Goal: Obtain resource: Download file/media

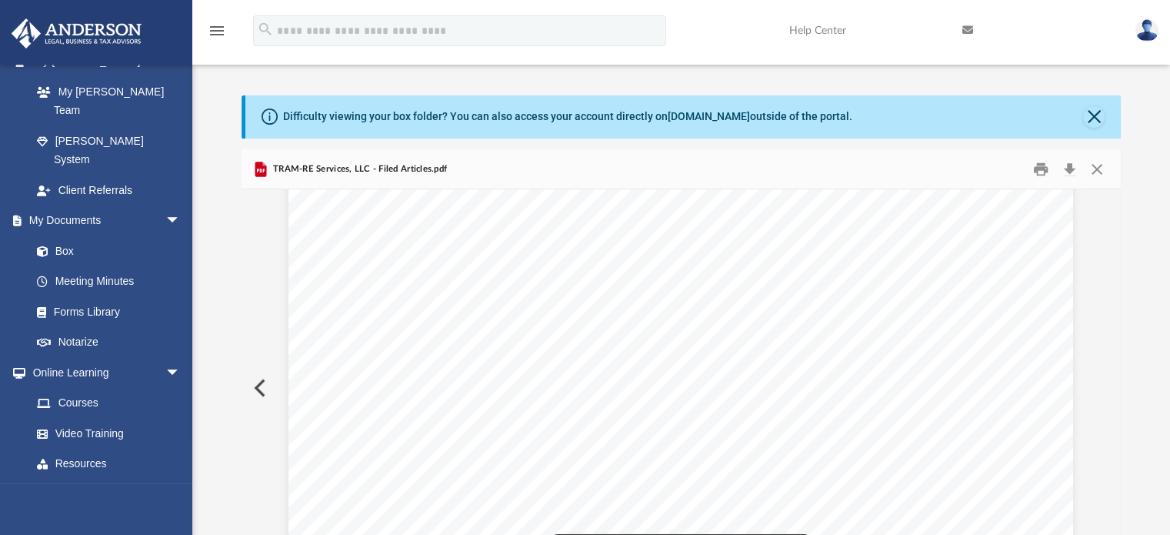
scroll to position [440, 0]
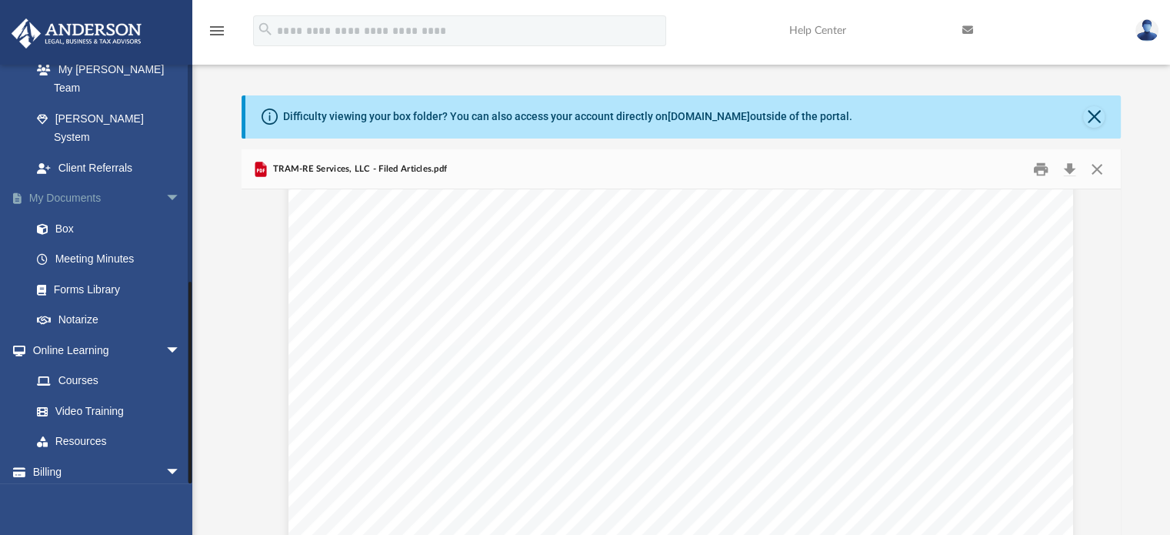
click at [165, 183] on span "arrow_drop_down" at bounding box center [180, 199] width 31 height 32
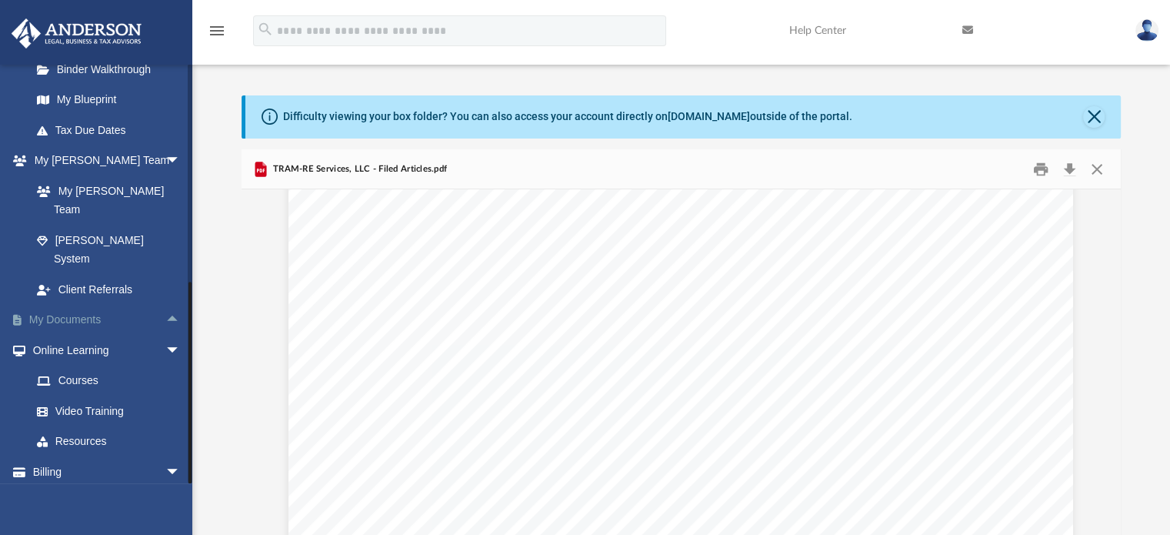
click at [165, 168] on span "arrow_drop_down" at bounding box center [180, 161] width 31 height 32
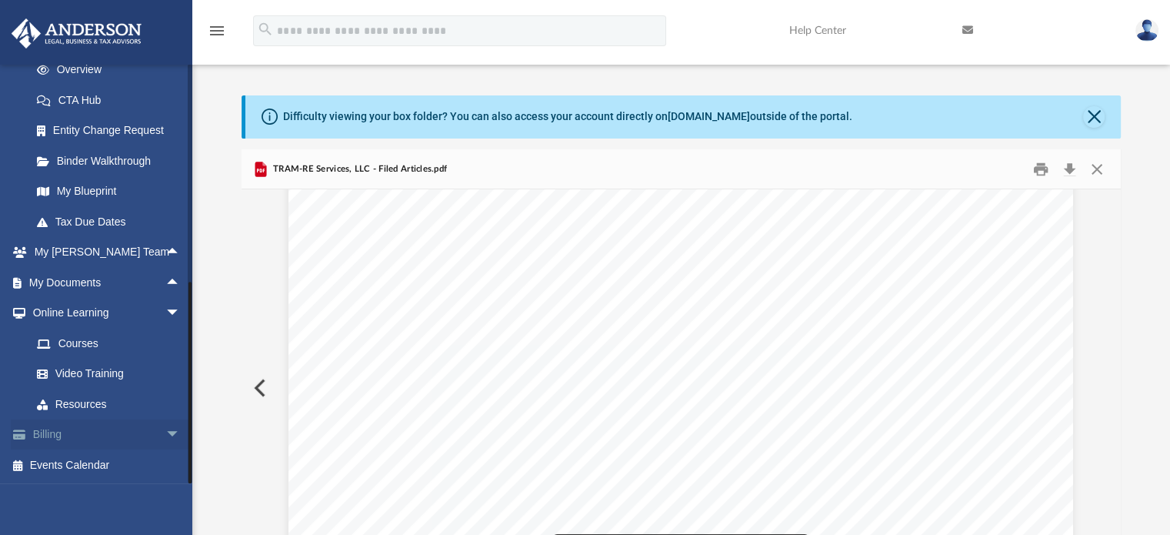
click at [165, 439] on span "arrow_drop_down" at bounding box center [180, 435] width 31 height 32
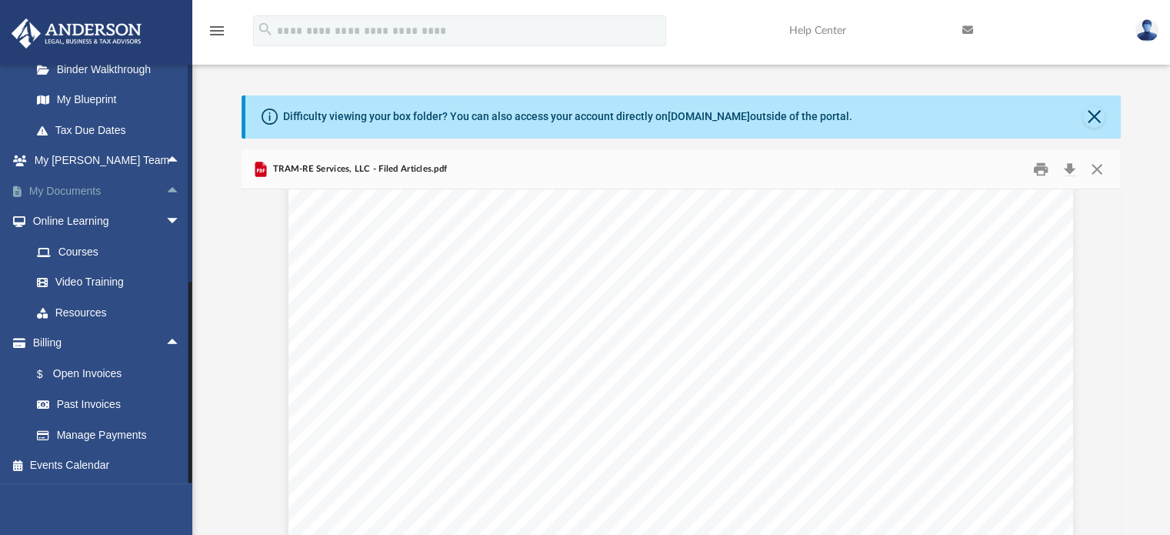
click at [165, 193] on span "arrow_drop_up" at bounding box center [180, 191] width 31 height 32
click at [50, 221] on span at bounding box center [50, 221] width 10 height 11
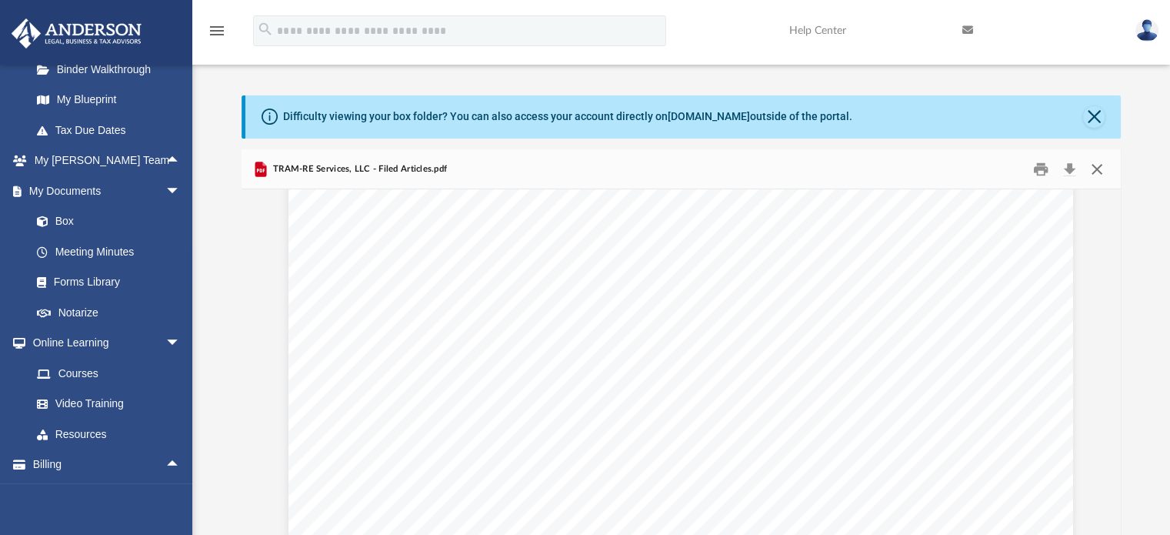
click at [1095, 160] on button "Close" at bounding box center [1097, 169] width 28 height 24
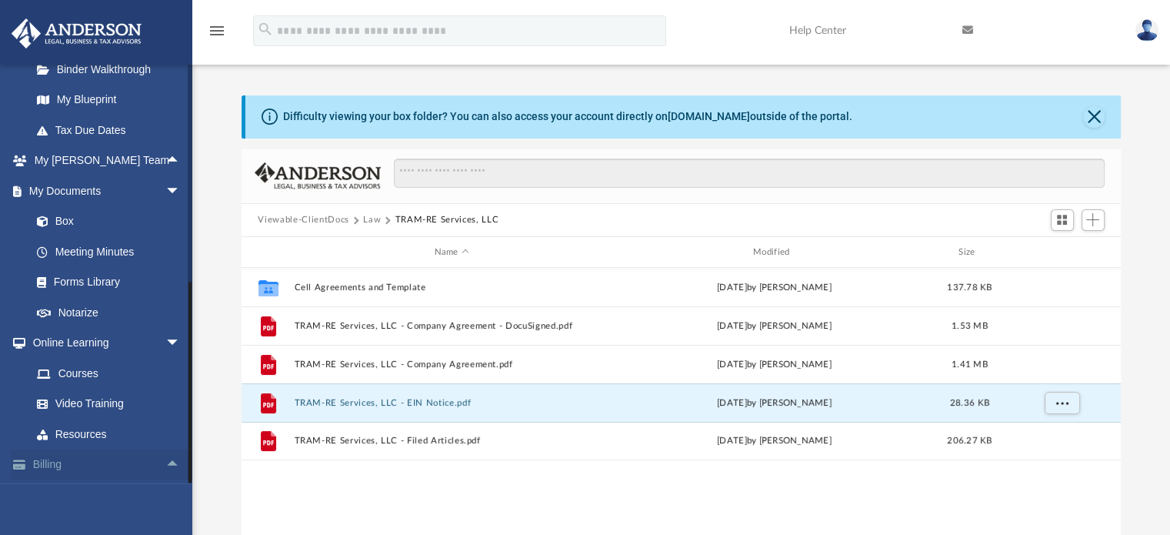
click at [33, 463] on link "Billing arrow_drop_up" at bounding box center [107, 464] width 193 height 31
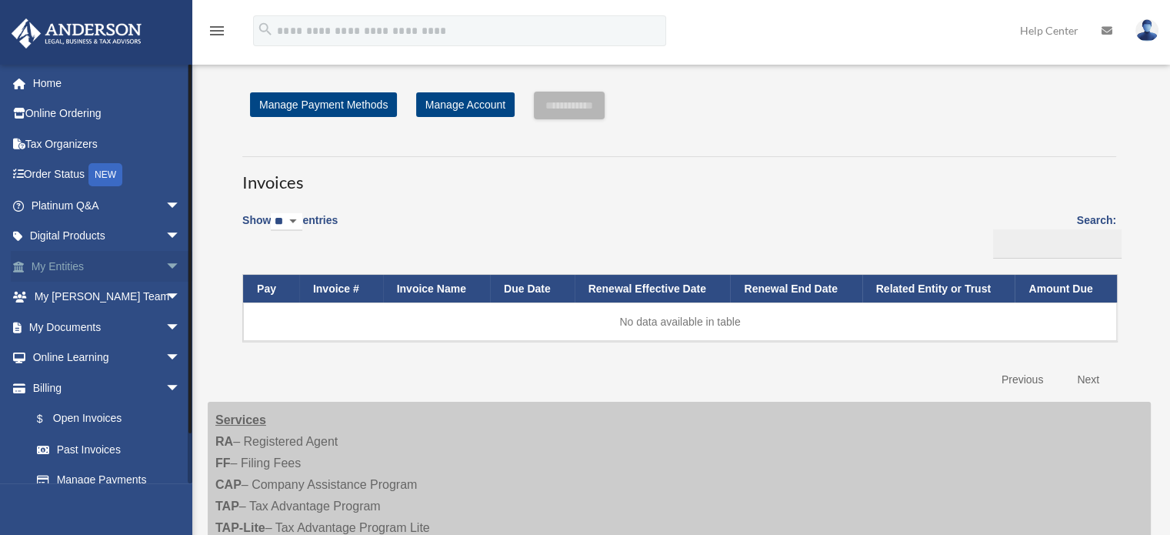
click at [72, 265] on link "My Entities arrow_drop_down" at bounding box center [107, 266] width 193 height 31
click at [165, 267] on span "arrow_drop_down" at bounding box center [180, 267] width 31 height 32
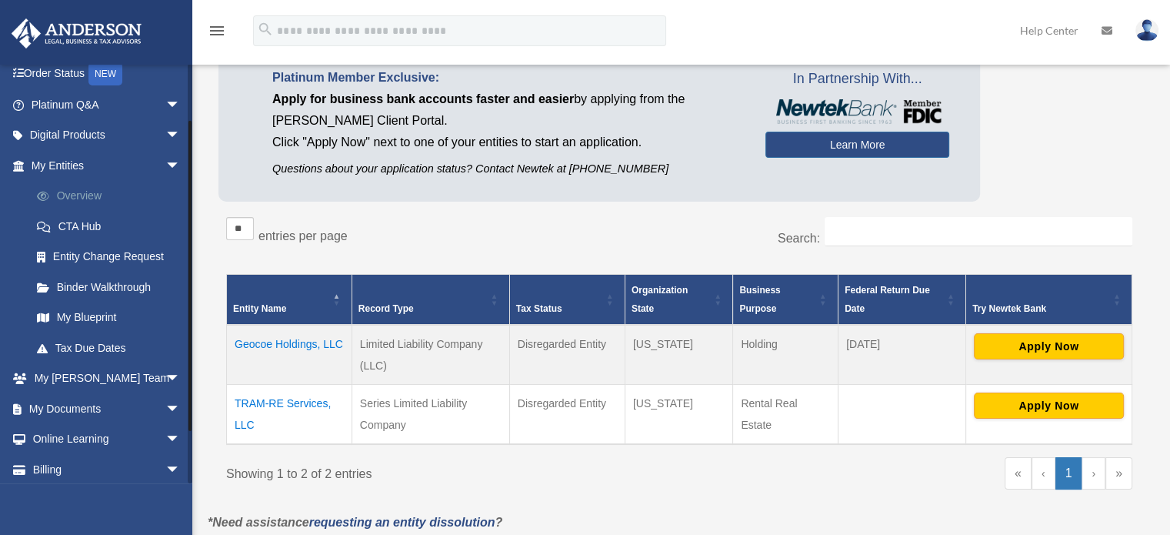
scroll to position [135, 0]
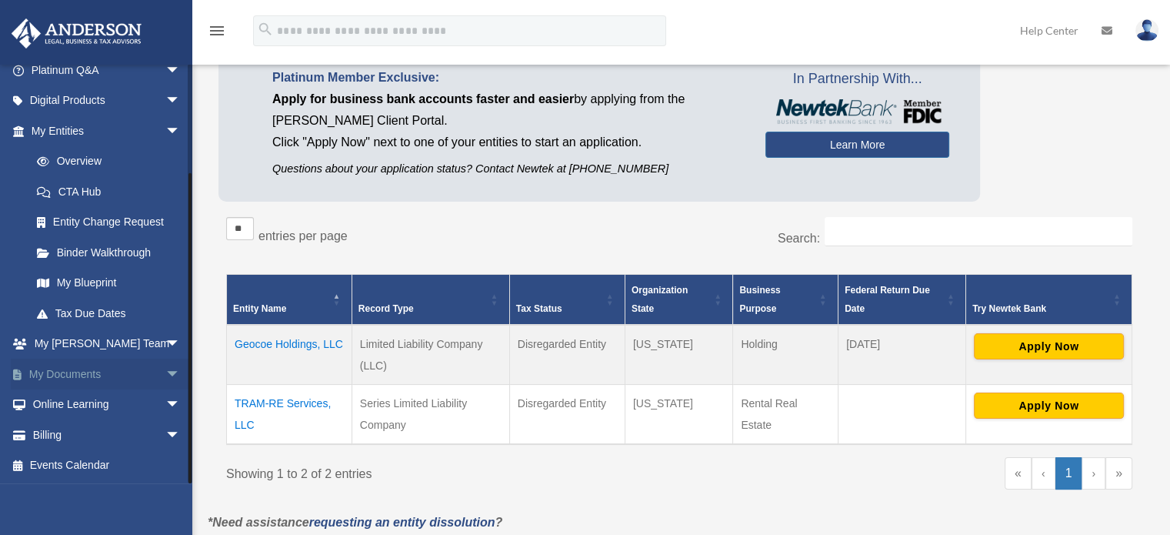
click at [165, 375] on span "arrow_drop_down" at bounding box center [180, 374] width 31 height 32
click at [49, 404] on span at bounding box center [50, 404] width 10 height 11
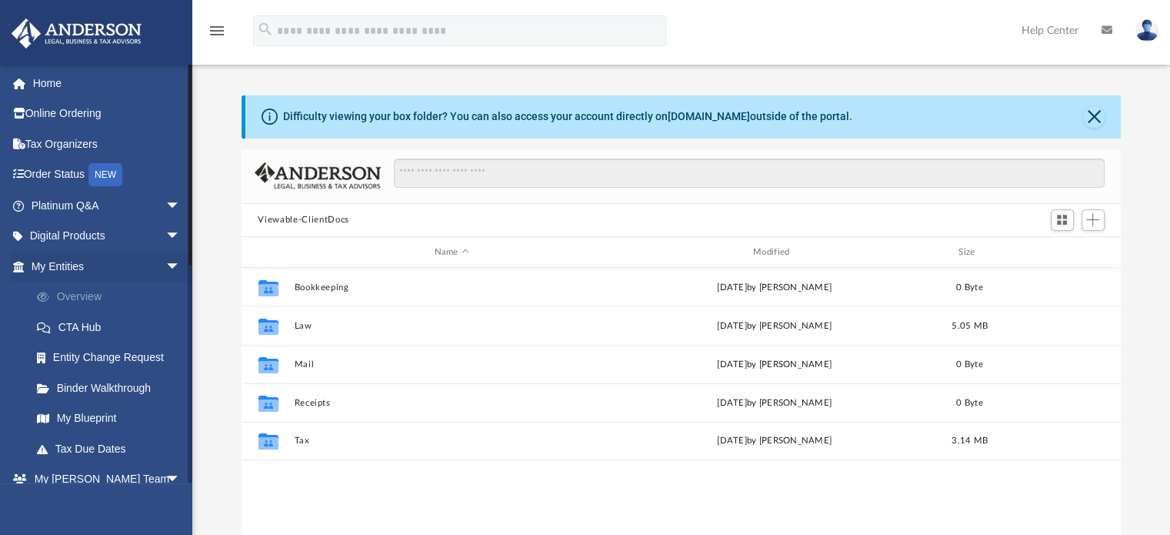
scroll to position [338, 868]
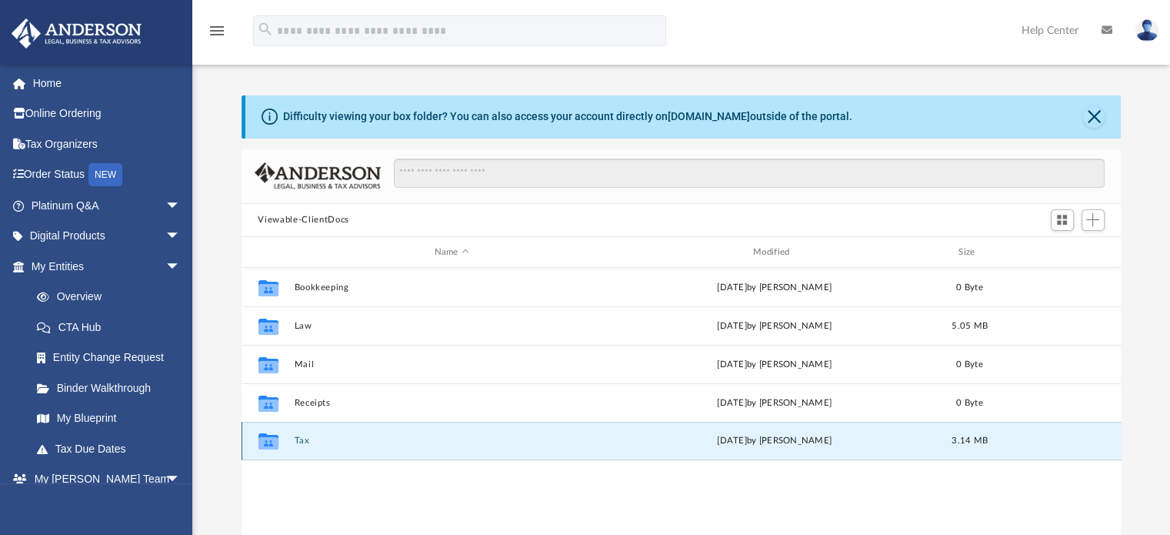
click at [302, 439] on button "Tax" at bounding box center [451, 441] width 315 height 10
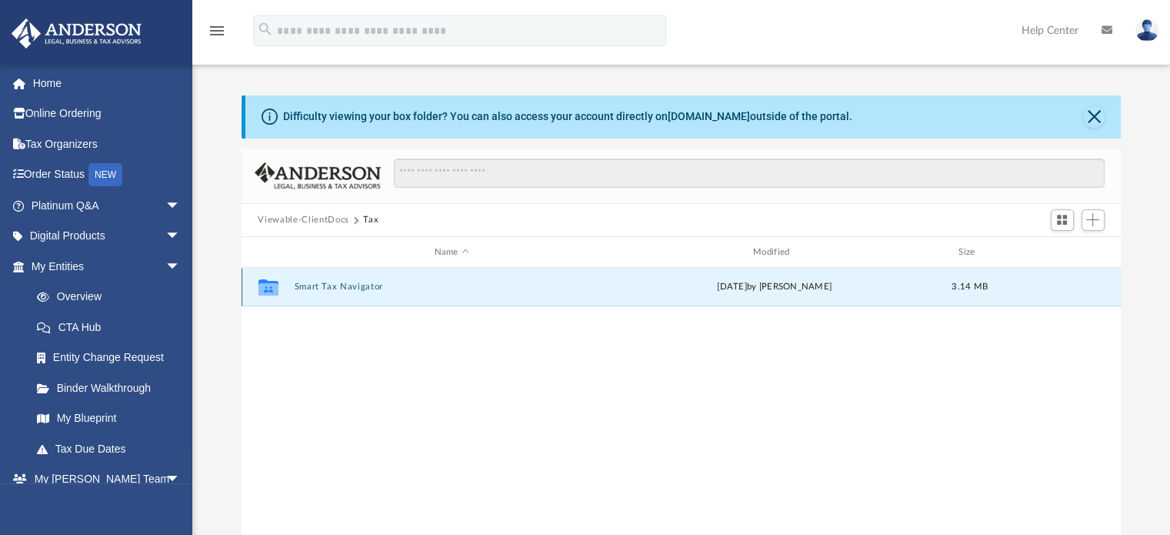
click at [346, 285] on button "Smart Tax Navigator" at bounding box center [451, 287] width 315 height 10
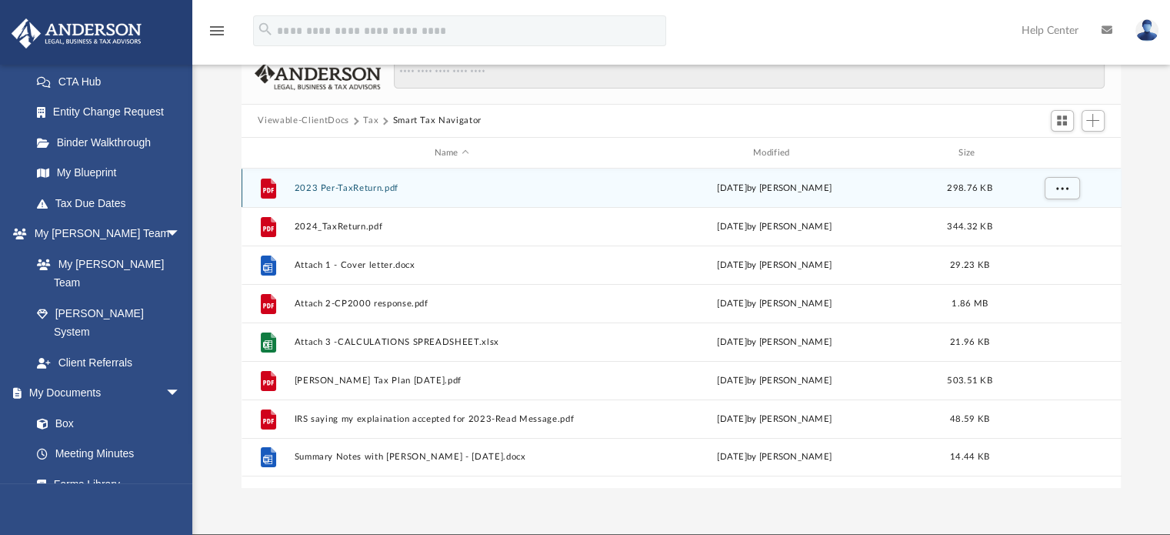
scroll to position [98, 0]
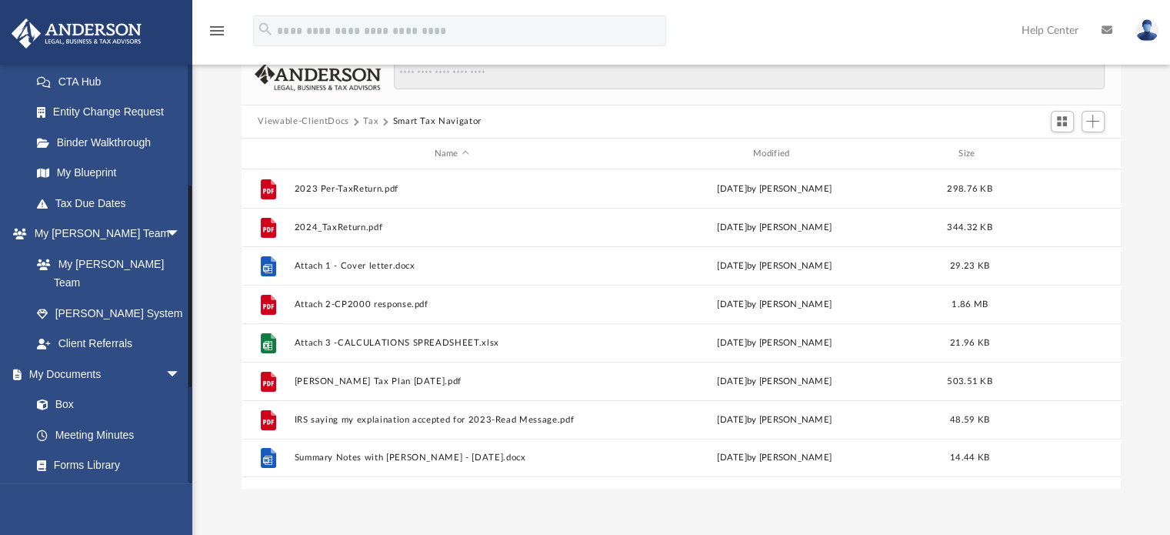
click at [12, 299] on li "[PERSON_NAME] System" at bounding box center [107, 313] width 193 height 31
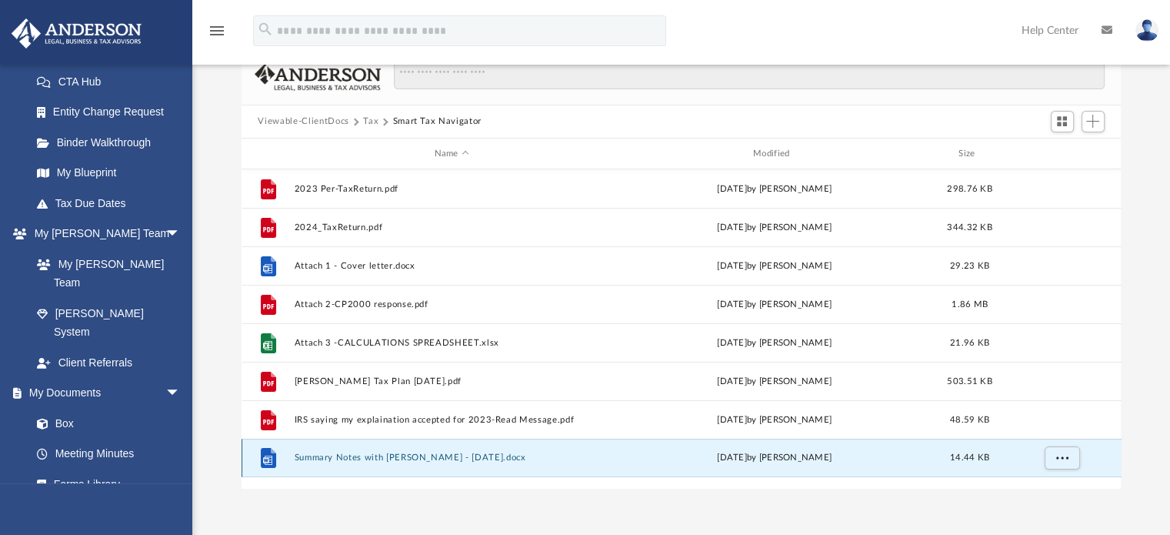
click at [326, 461] on button "Summary Notes with Dorothy Whitaker - 08-01-2025.docx" at bounding box center [451, 458] width 315 height 10
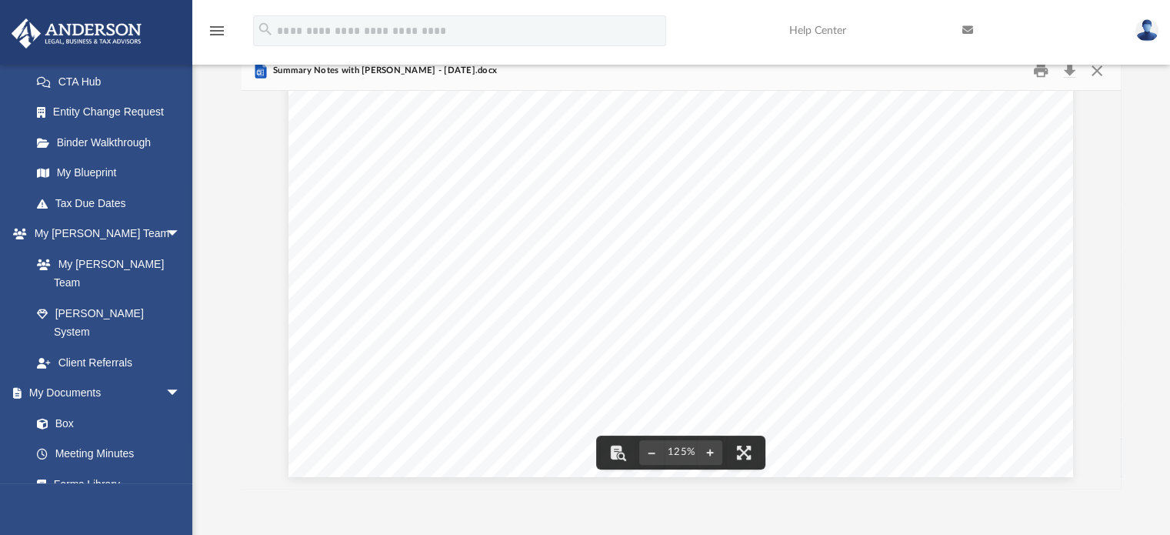
scroll to position [641, 0]
click at [66, 408] on link "Box" at bounding box center [113, 423] width 182 height 31
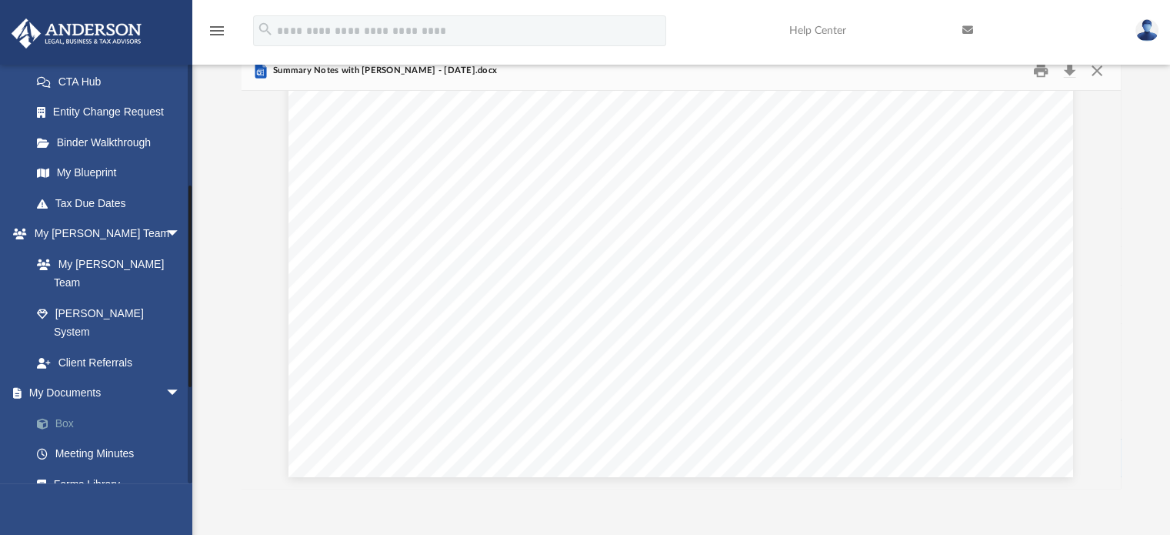
click at [66, 408] on link "Box" at bounding box center [113, 423] width 182 height 31
click at [58, 408] on link "Box" at bounding box center [113, 423] width 182 height 31
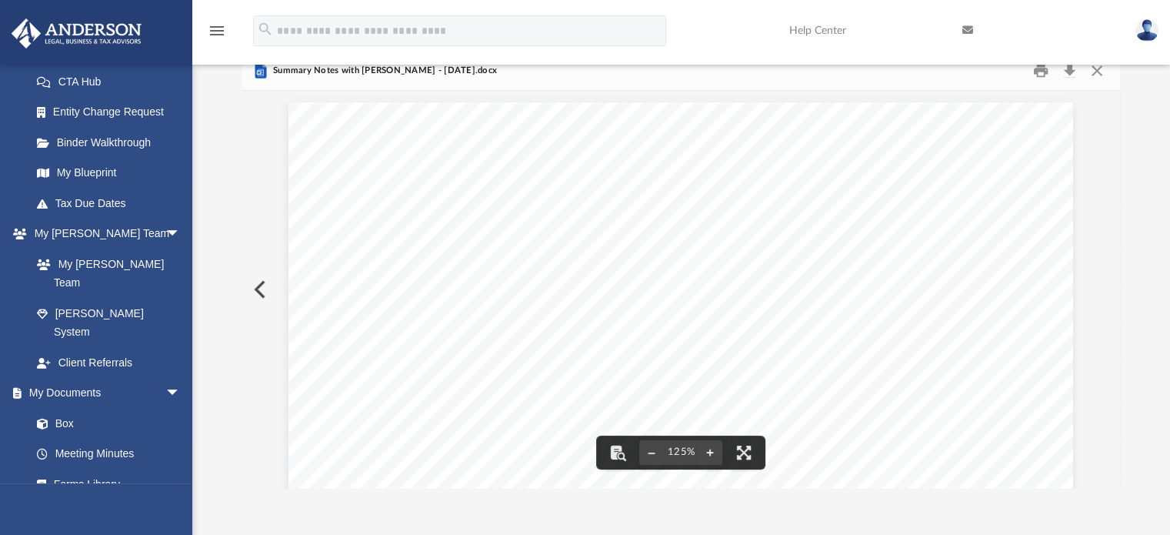
scroll to position [0, 0]
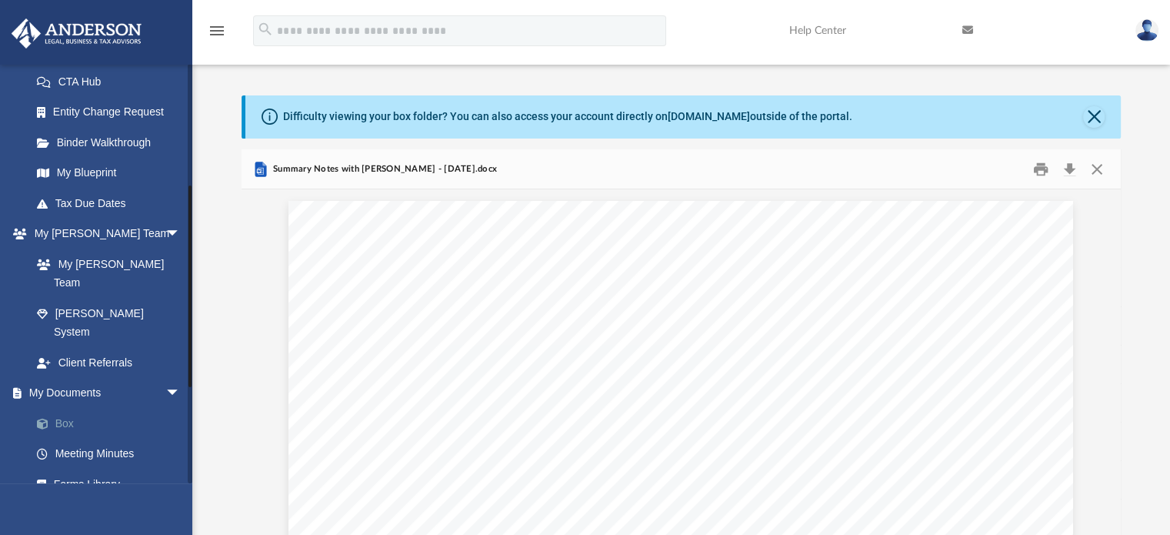
click at [55, 408] on link "Box" at bounding box center [113, 423] width 182 height 31
click at [1091, 110] on button "Close" at bounding box center [1094, 117] width 22 height 22
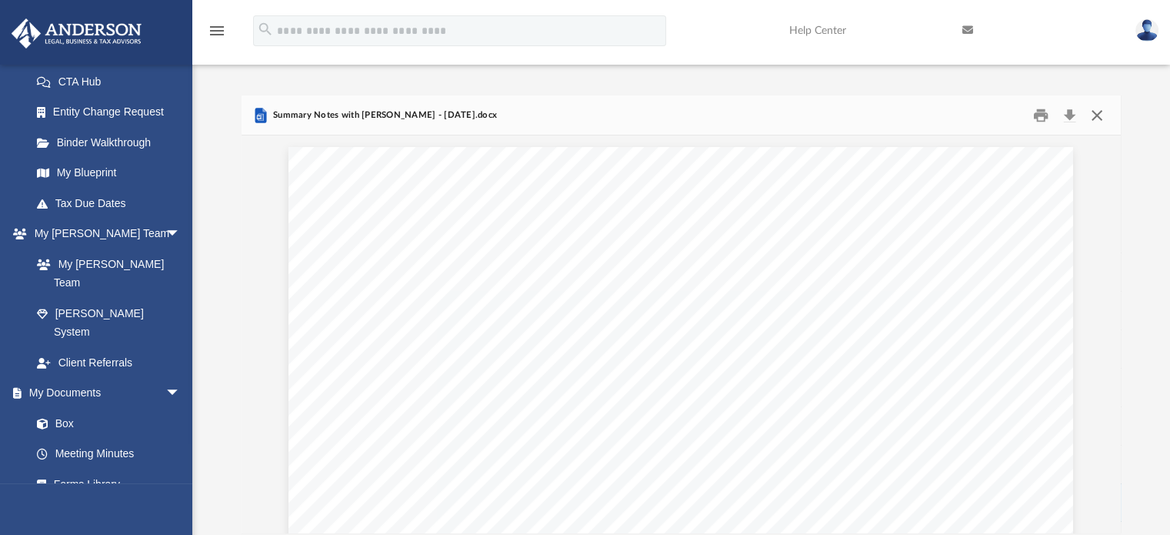
click at [1091, 110] on button "Close" at bounding box center [1097, 115] width 28 height 24
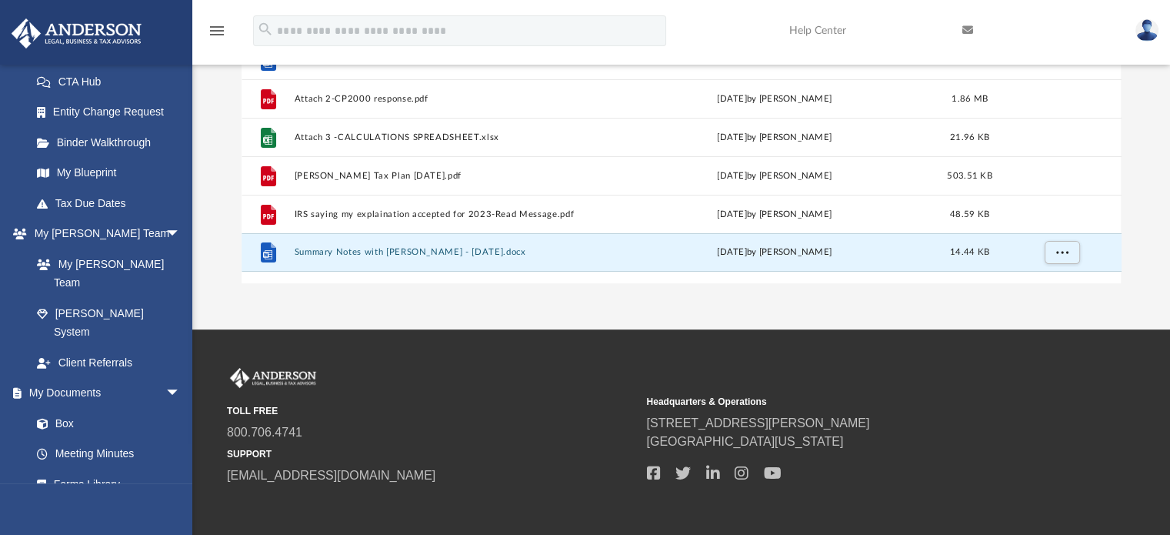
scroll to position [295, 0]
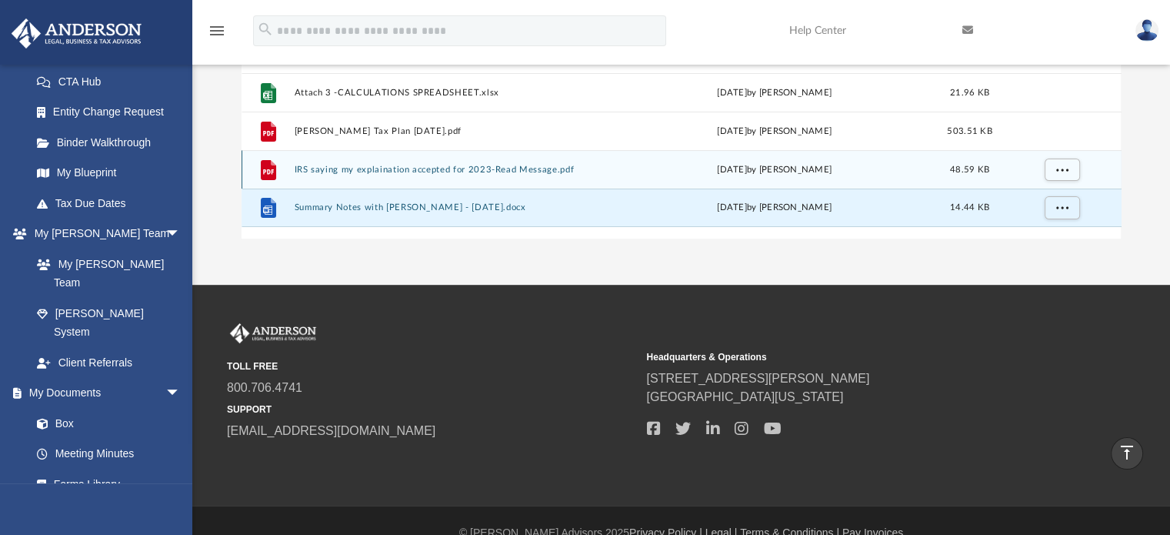
click at [322, 168] on button "IRS saying my explaination accepted for 2023-Read Message.pdf" at bounding box center [451, 170] width 315 height 10
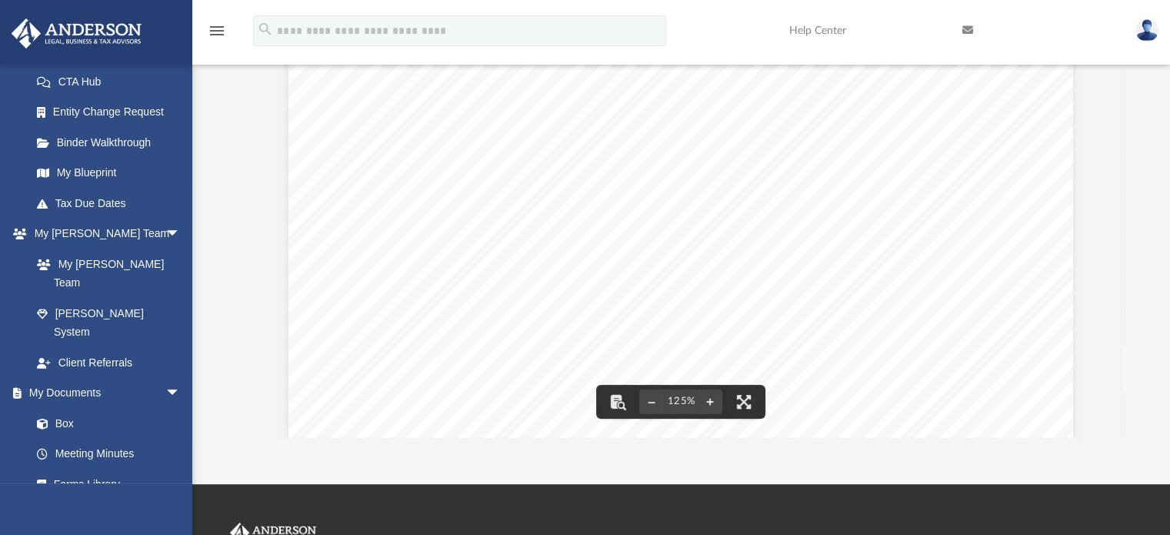
scroll to position [0, 0]
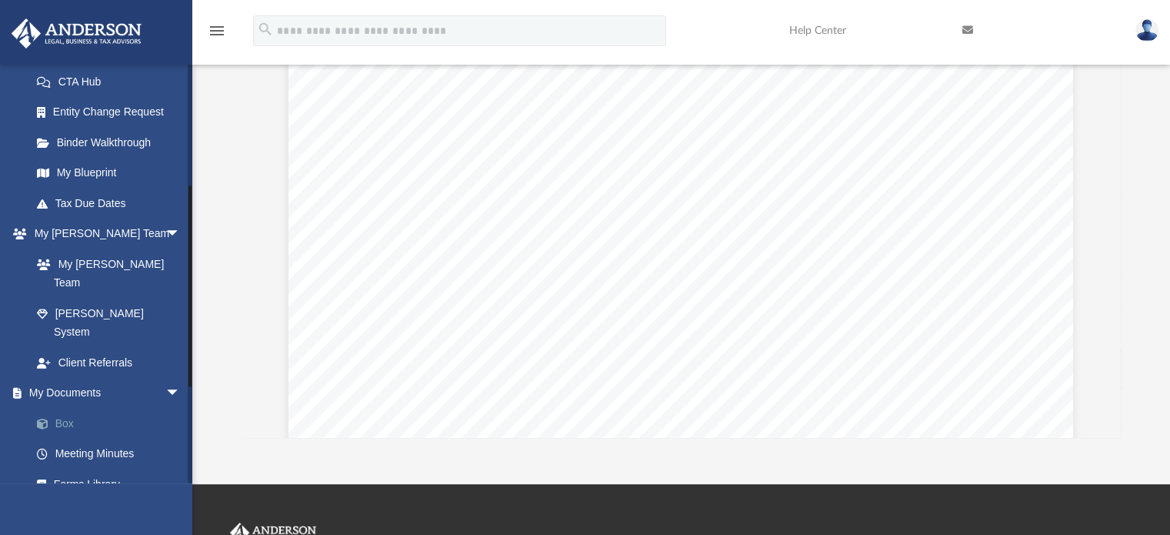
click at [55, 408] on link "Box" at bounding box center [113, 423] width 182 height 31
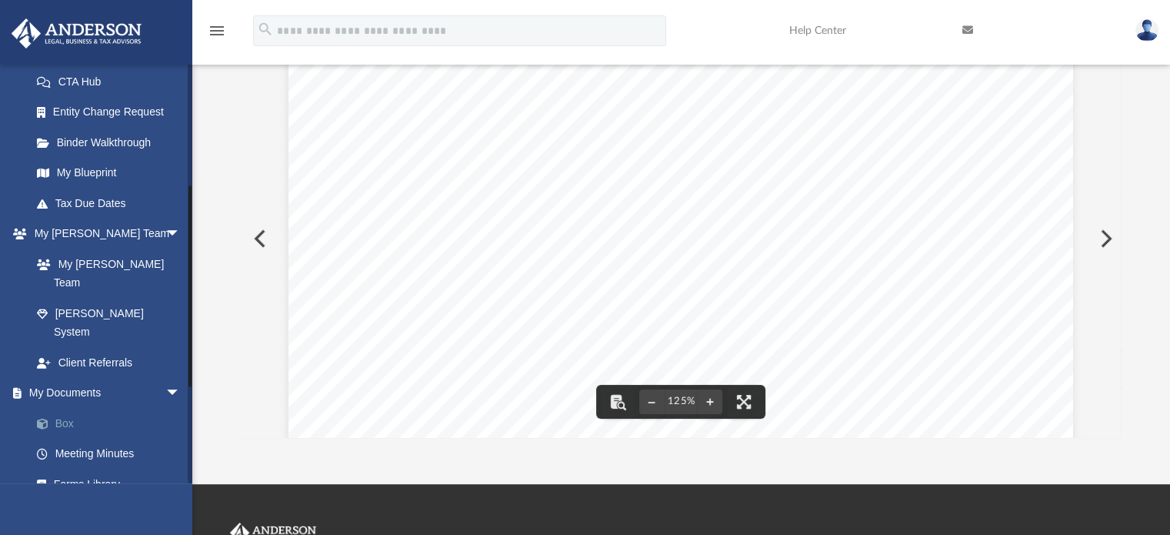
click at [68, 408] on link "Box" at bounding box center [113, 423] width 182 height 31
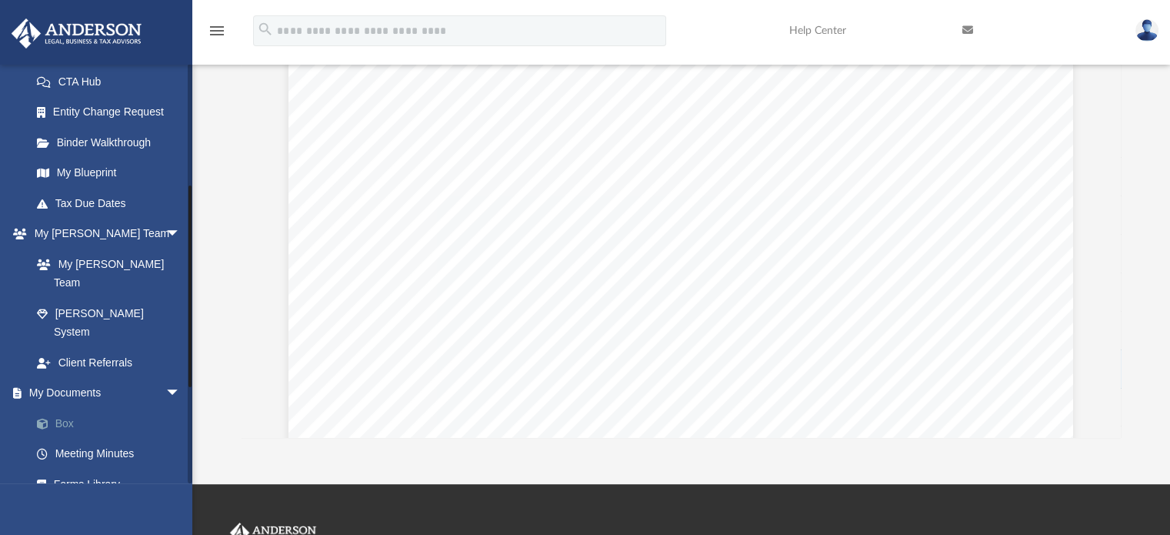
click at [68, 408] on link "Box" at bounding box center [113, 423] width 182 height 31
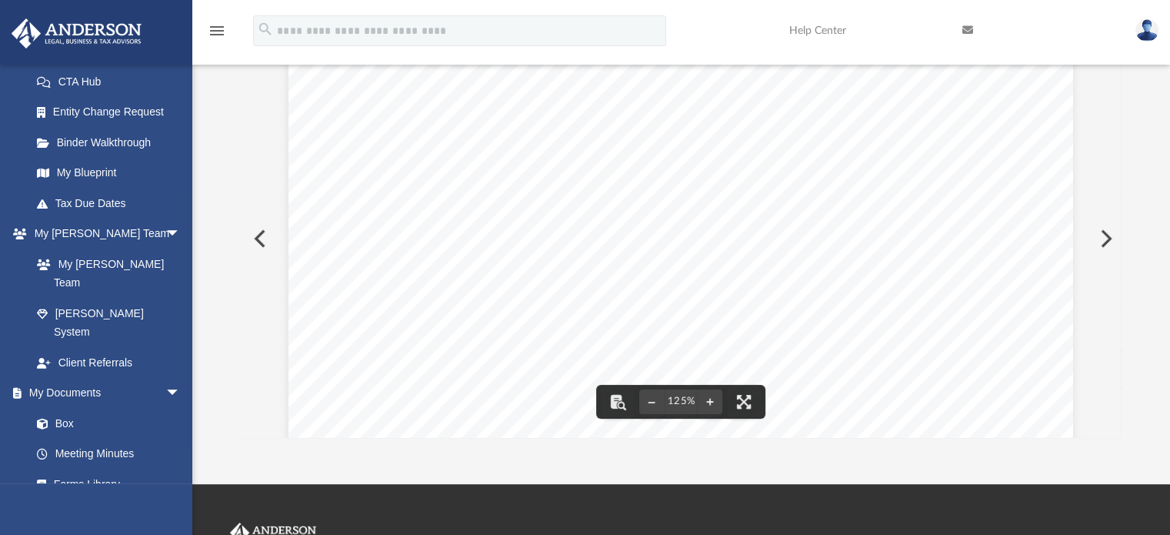
click at [1102, 233] on button "Preview" at bounding box center [1104, 238] width 34 height 43
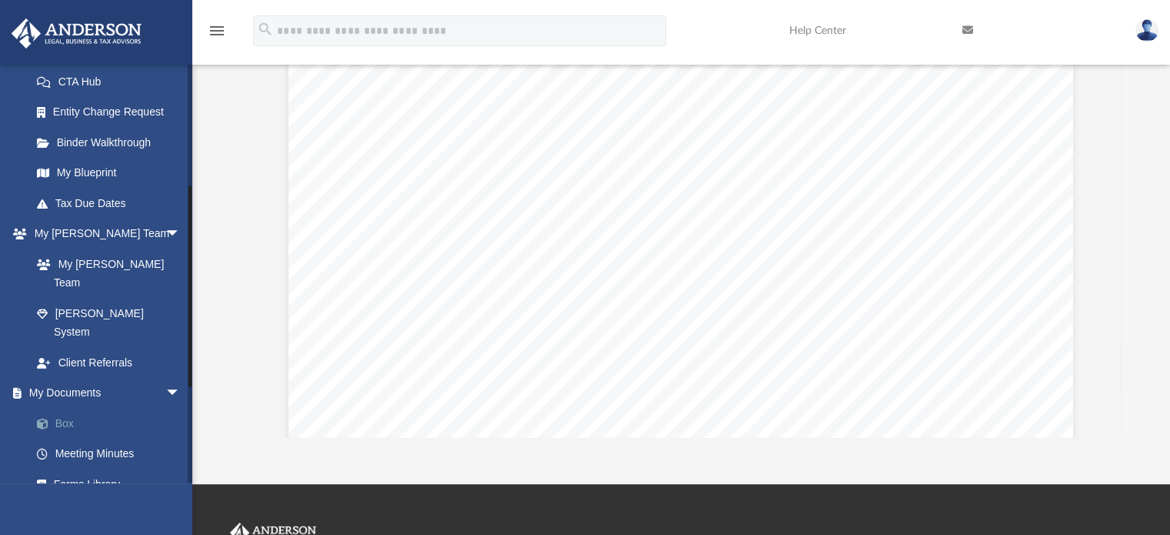
click at [63, 408] on link "Box" at bounding box center [113, 423] width 182 height 31
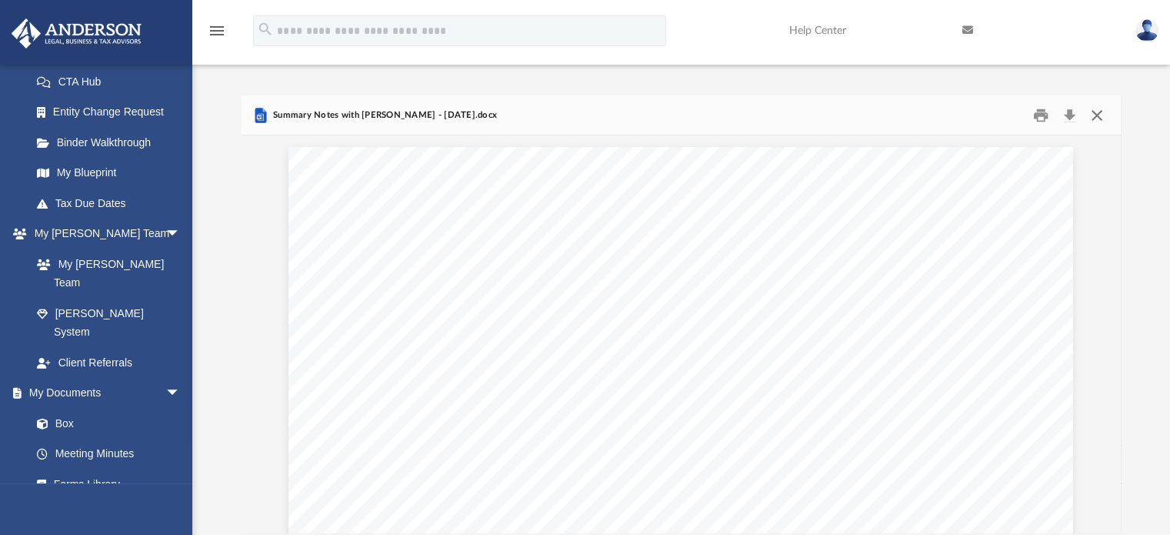
click at [1100, 115] on button "Close" at bounding box center [1097, 115] width 28 height 24
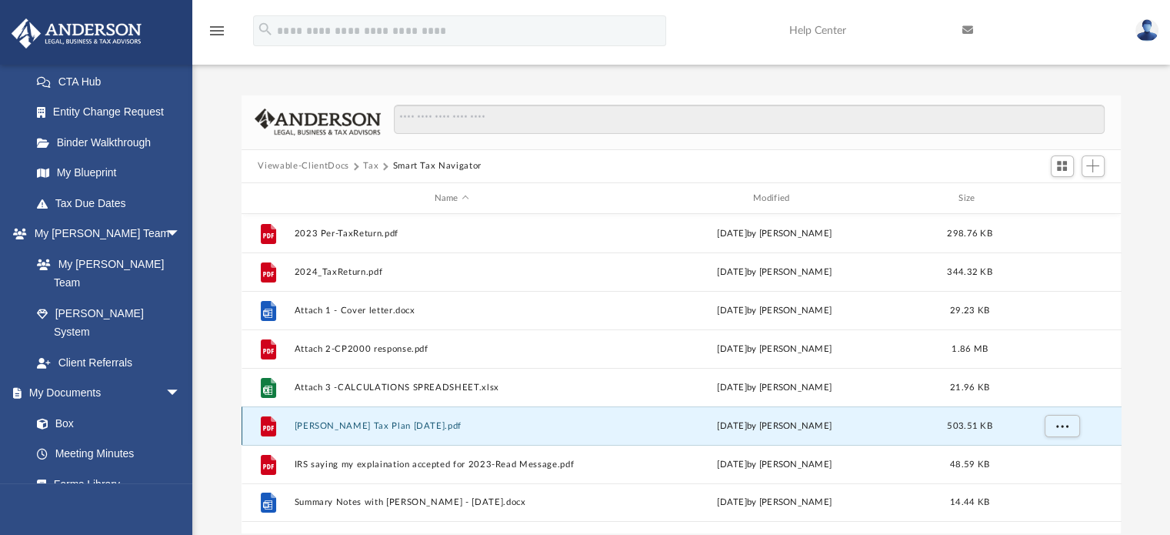
click at [314, 421] on button "[PERSON_NAME] Tax Plan [DATE].pdf" at bounding box center [451, 426] width 315 height 10
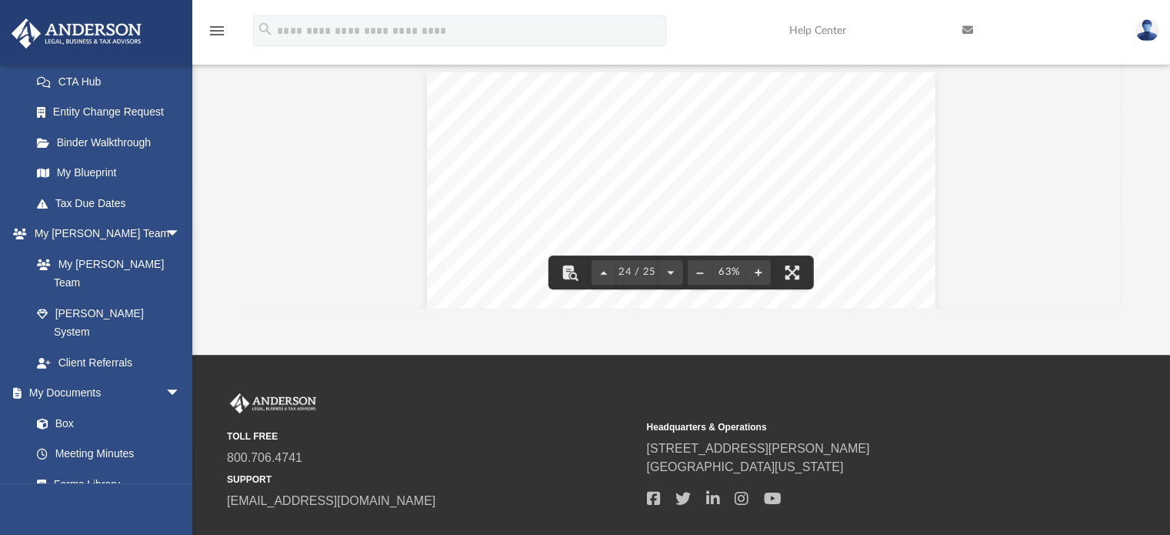
scroll to position [9419, 0]
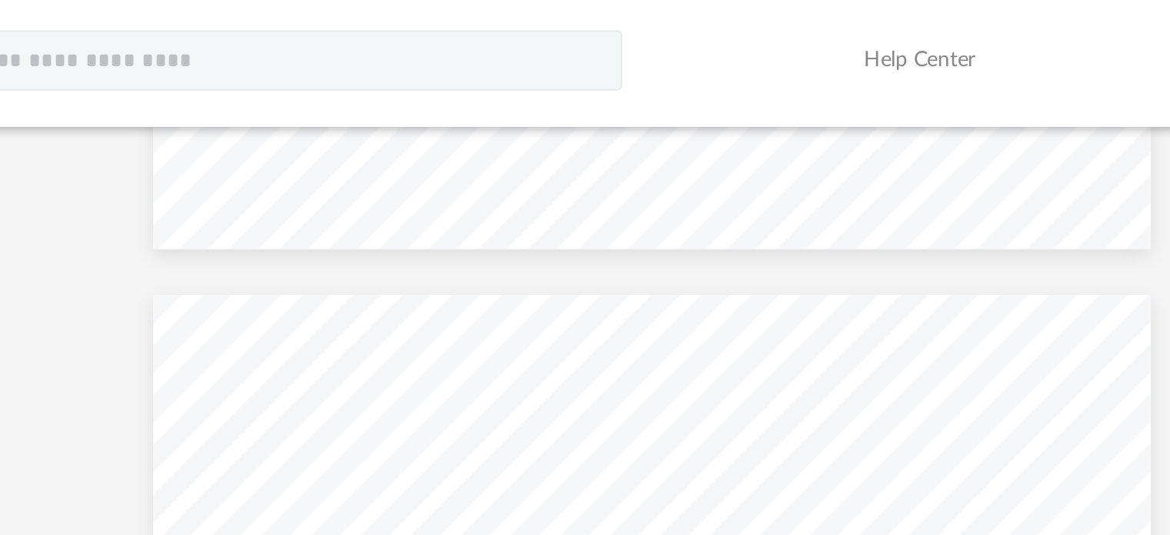
scroll to position [0, 0]
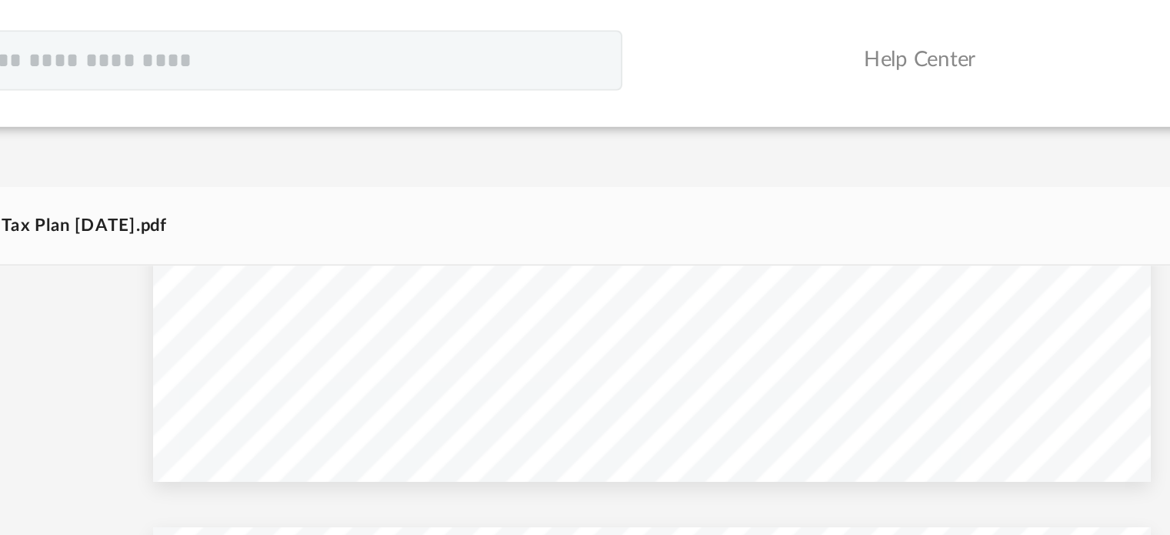
click at [530, 168] on div "Strategy Administrative Office Home Office Home Cost + Improvements 350,000 Lan…" at bounding box center [681, 48] width 508 height 393
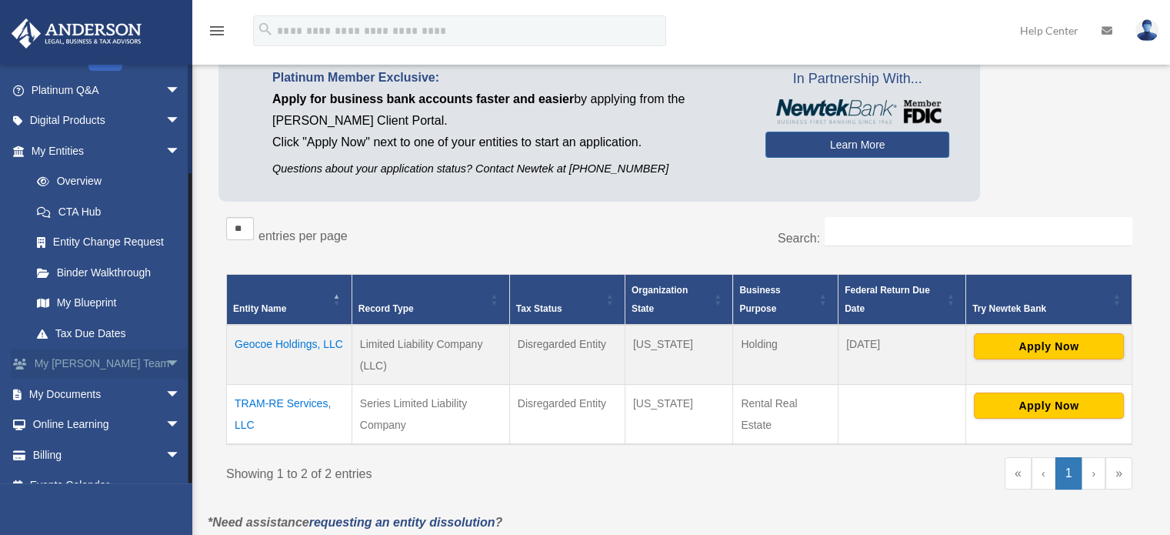
scroll to position [135, 0]
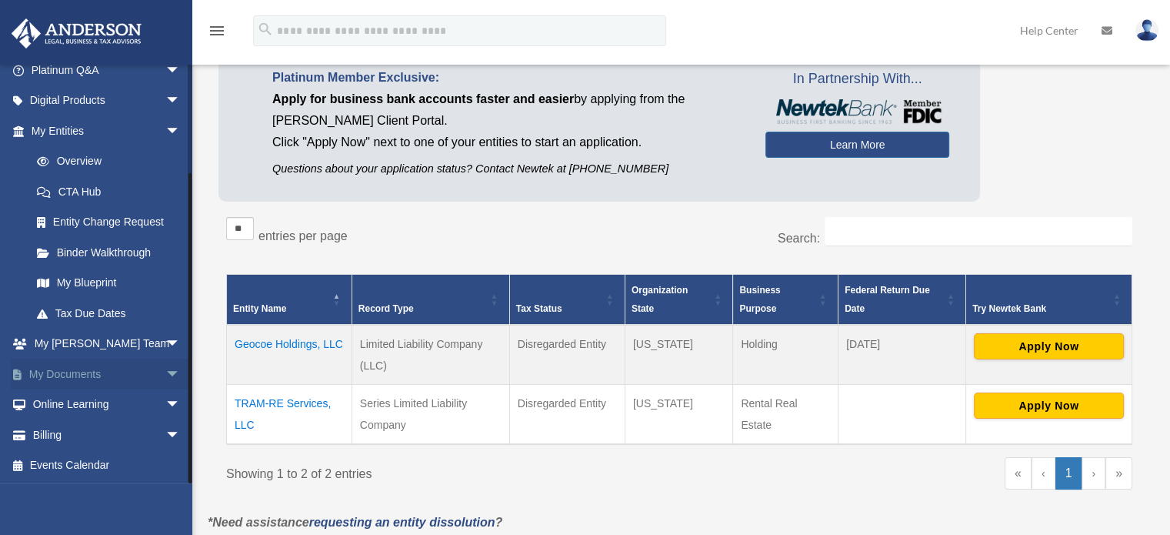
click at [165, 373] on span "arrow_drop_down" at bounding box center [180, 374] width 31 height 32
click at [58, 400] on link "Box" at bounding box center [113, 404] width 182 height 31
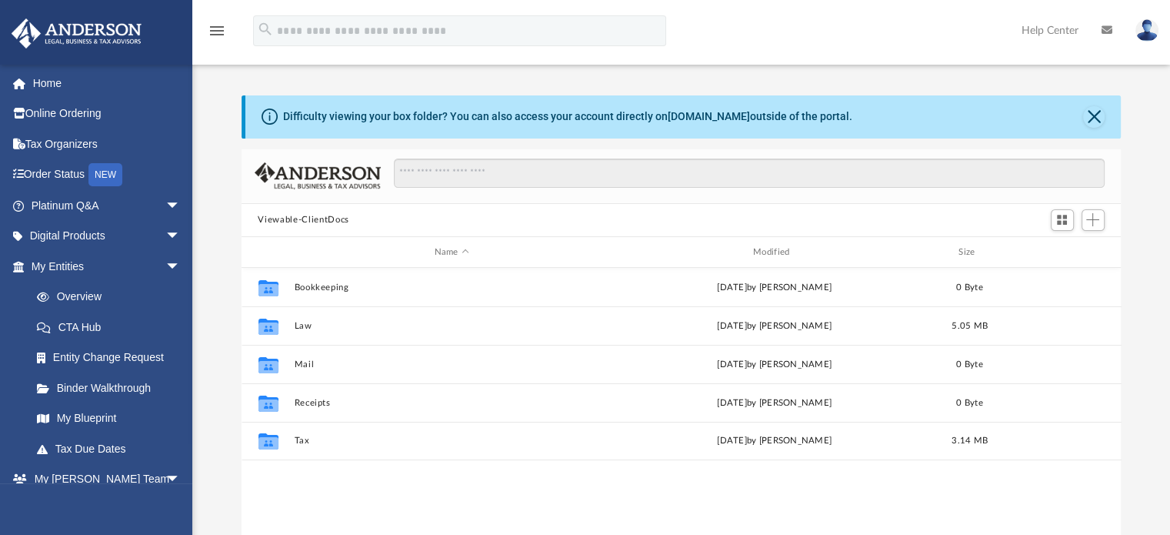
scroll to position [338, 868]
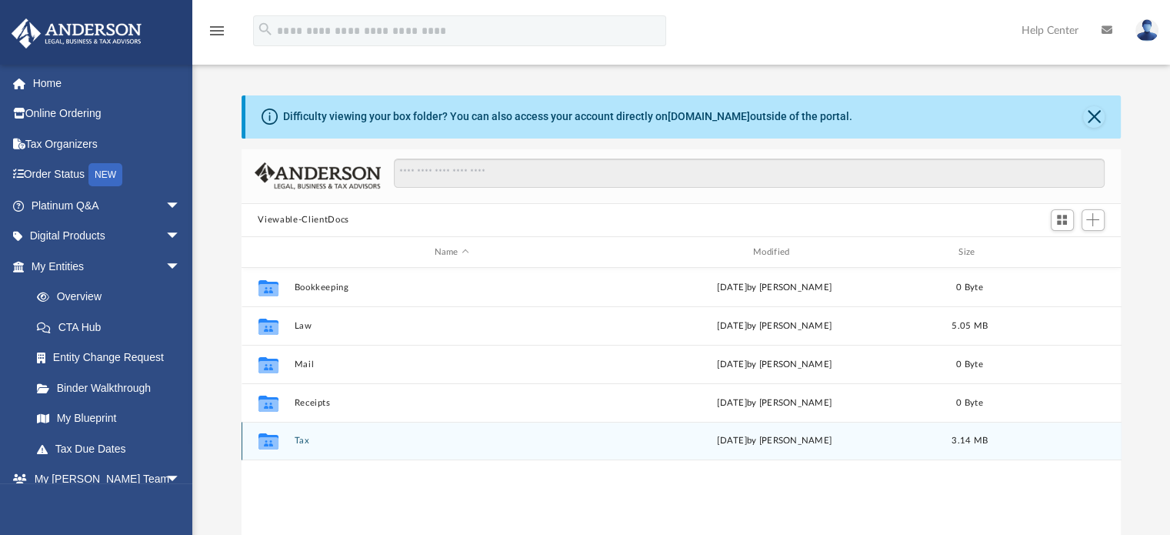
click at [301, 438] on button "Tax" at bounding box center [451, 441] width 315 height 10
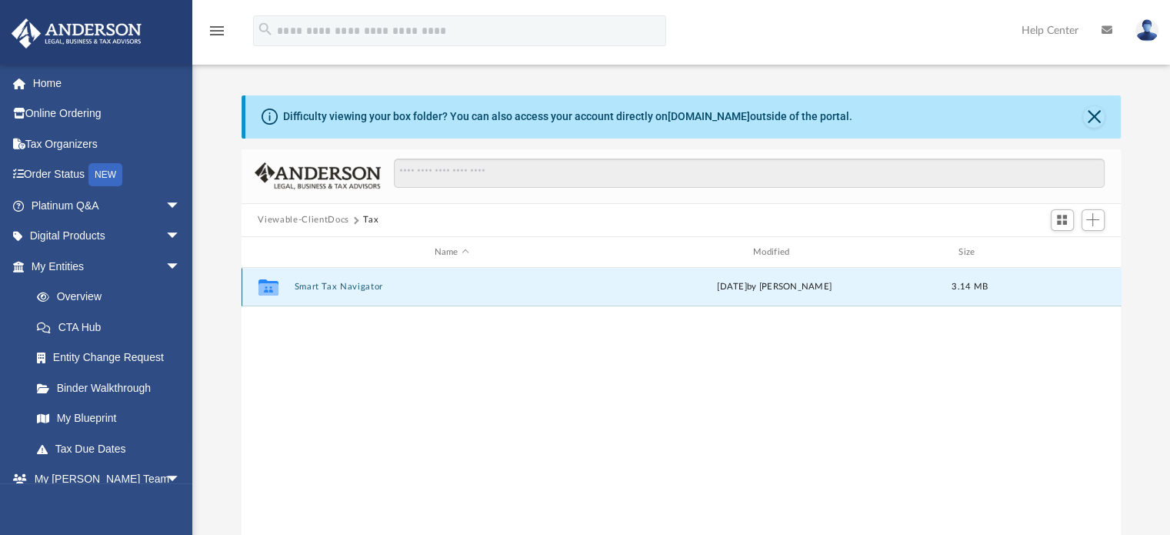
click at [318, 288] on button "Smart Tax Navigator" at bounding box center [451, 287] width 315 height 10
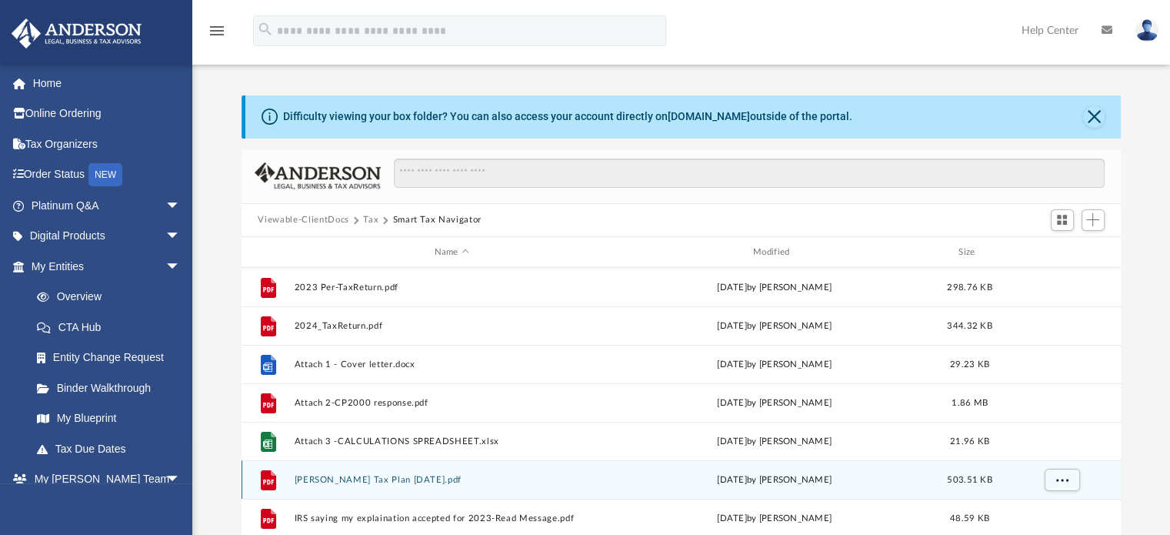
click at [425, 480] on button "[PERSON_NAME] Tax Plan [DATE].pdf" at bounding box center [451, 480] width 315 height 10
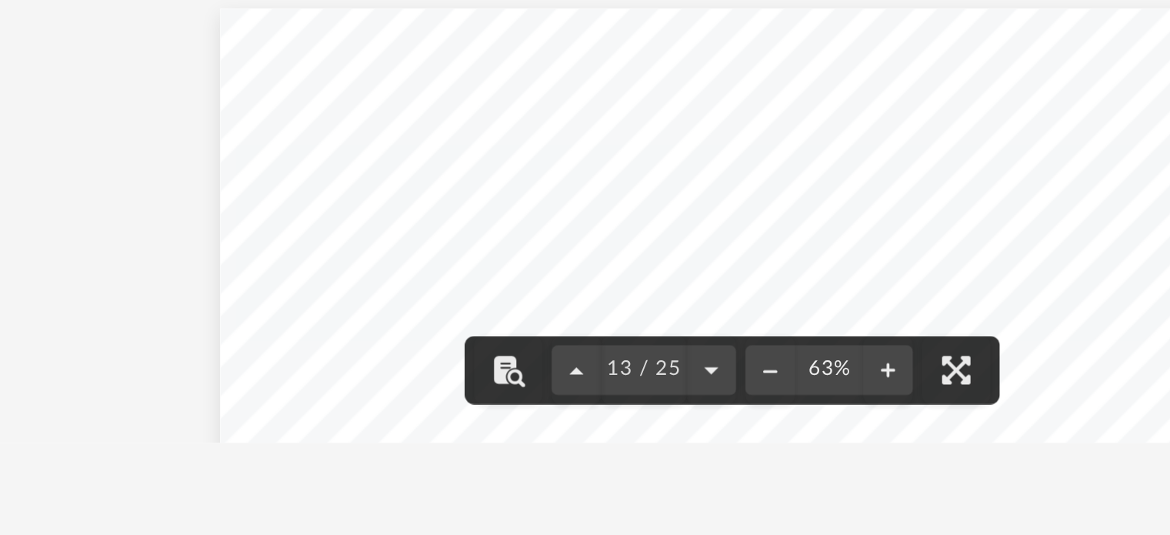
scroll to position [4824, 0]
click at [866, 445] on div "Strategy Management Corporation 2025 2026 C corporation management fee $5,000 $…" at bounding box center [681, 467] width 508 height 393
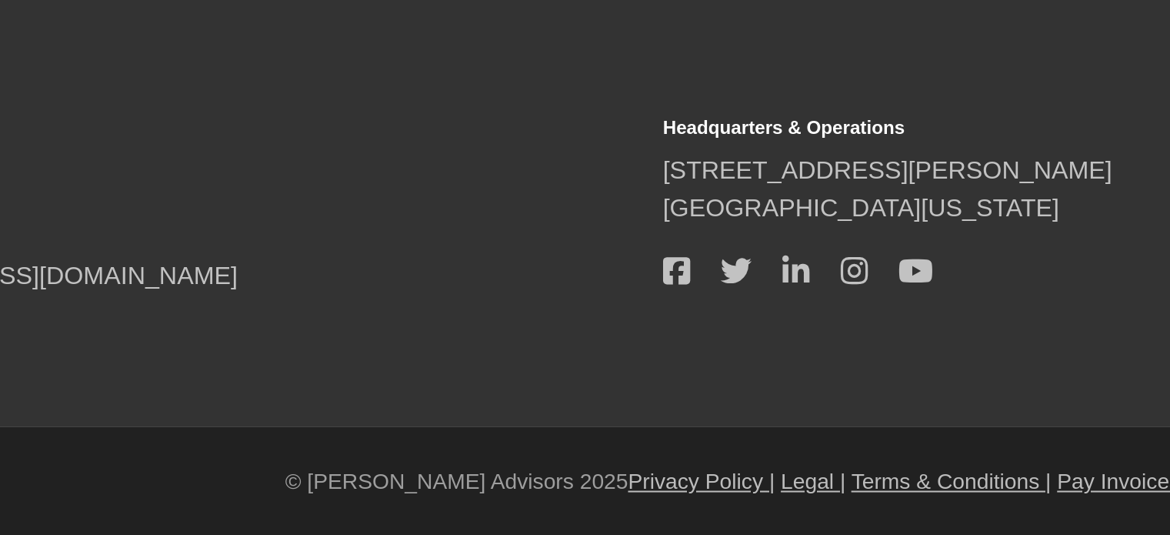
scroll to position [373, 0]
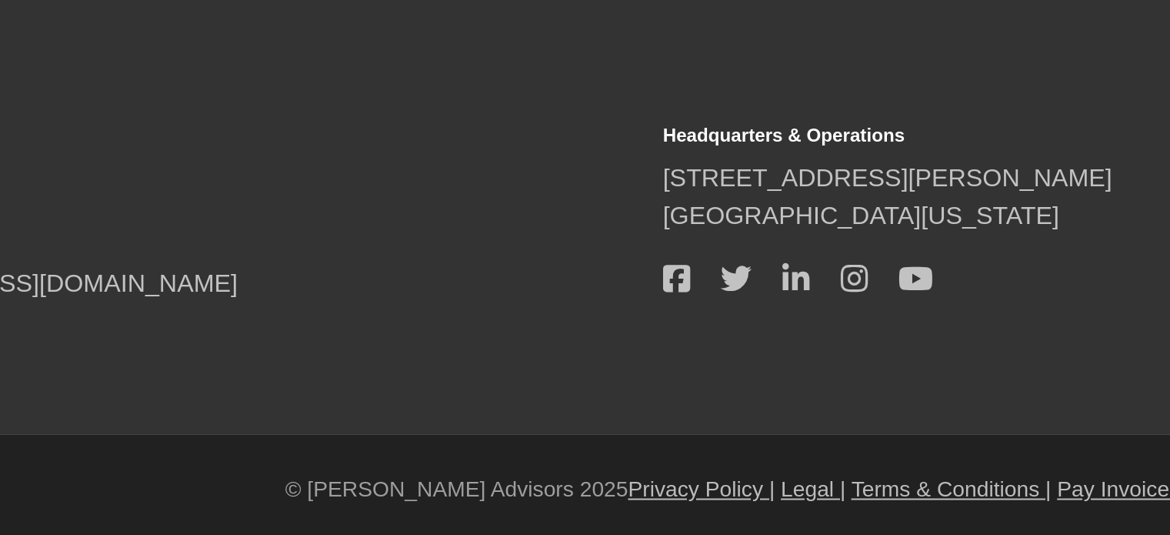
click at [864, 458] on div "TOLL FREE 800.706.4741 SUPPORT [EMAIL_ADDRESS][DOMAIN_NAME] Headquarters & Oper…" at bounding box center [585, 370] width 1170 height 221
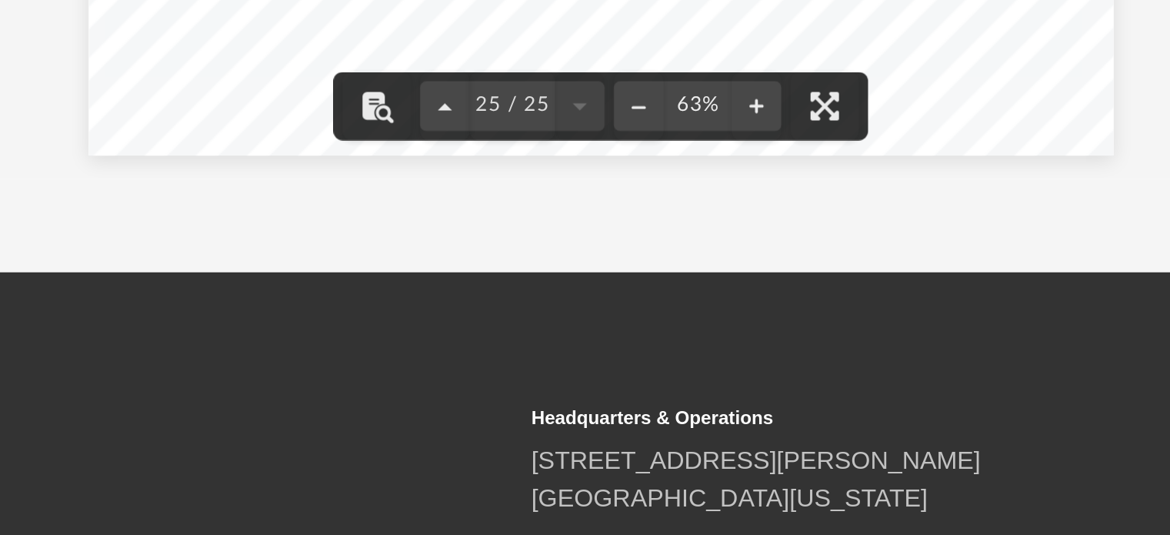
scroll to position [230, 0]
